Goal: Task Accomplishment & Management: Use online tool/utility

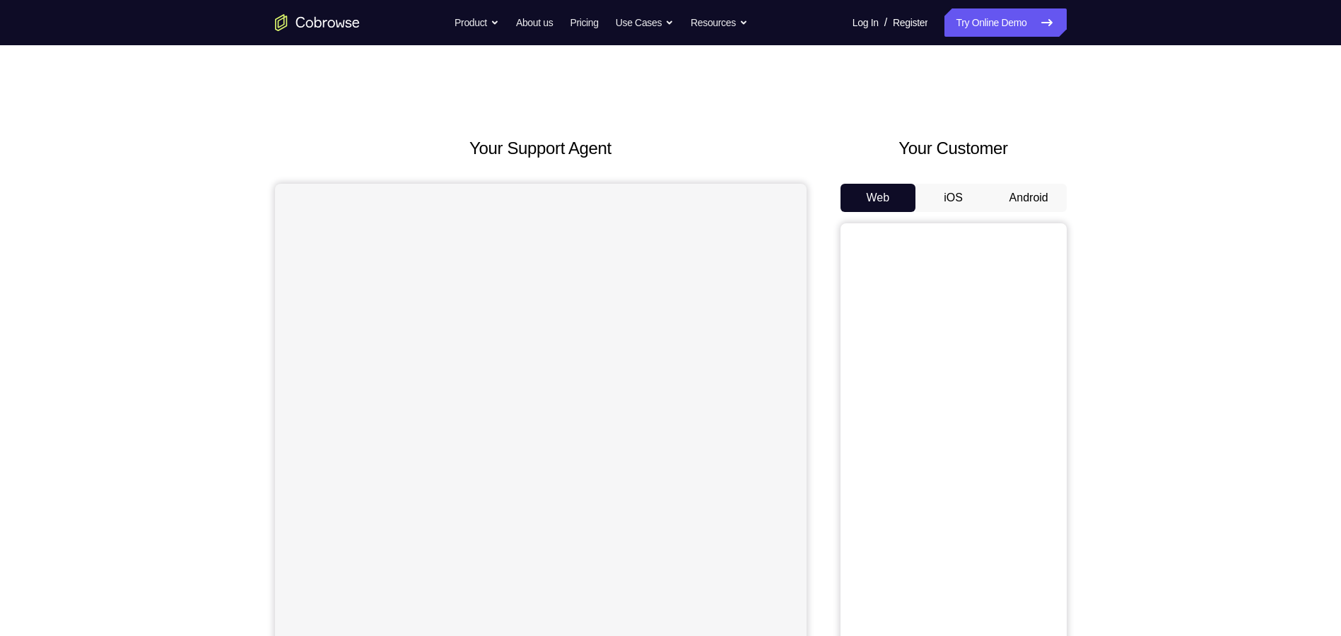
drag, startPoint x: 0, startPoint y: 0, endPoint x: 1015, endPoint y: 198, distance: 1034.1
click at [1015, 198] on button "Android" at bounding box center [1029, 198] width 76 height 28
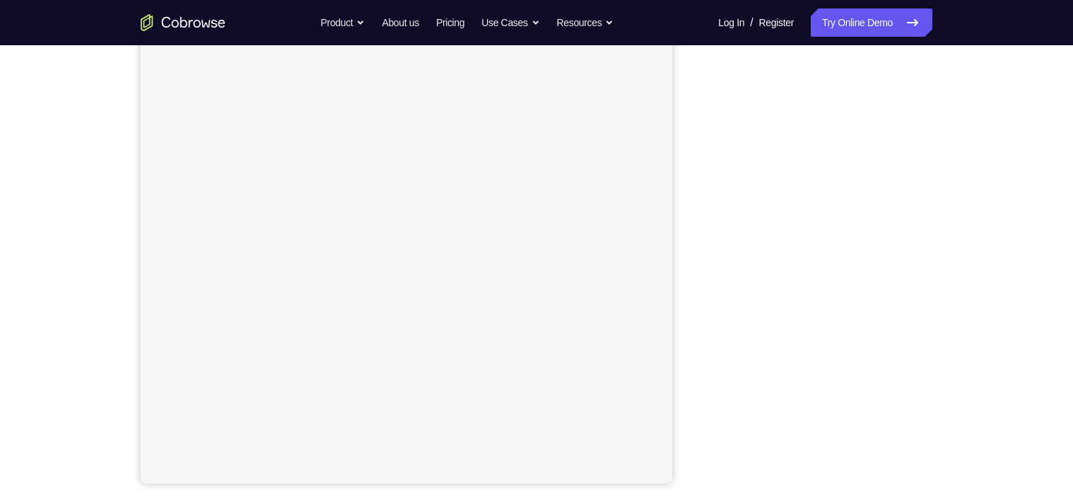
scroll to position [175, 0]
click at [845, 32] on link "Try Online Demo" at bounding box center [872, 22] width 122 height 28
